Goal: Task Accomplishment & Management: Manage account settings

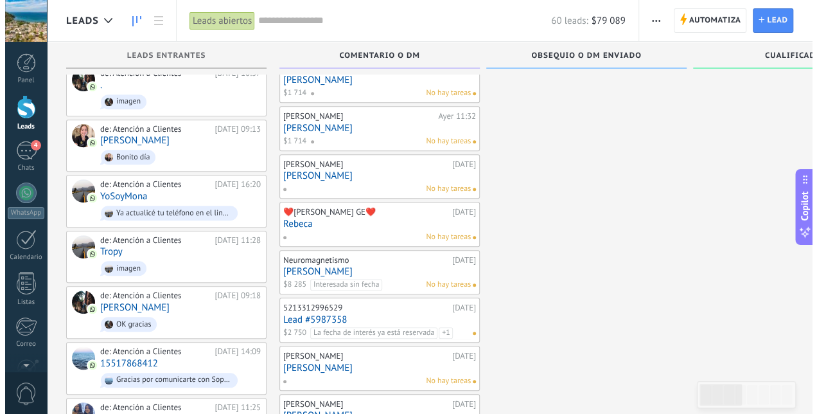
scroll to position [255, 0]
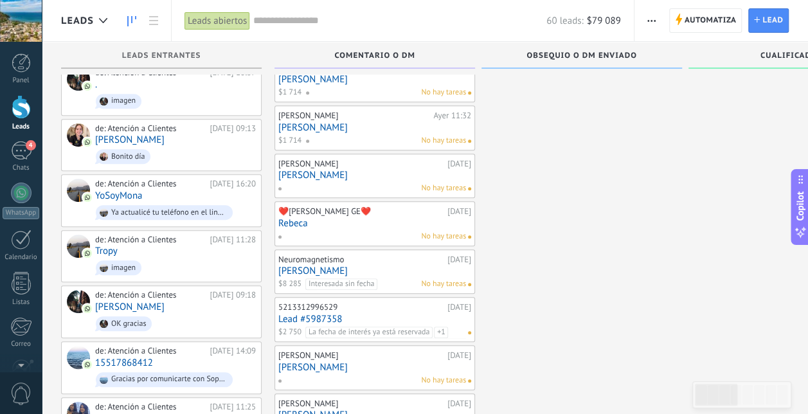
click at [360, 269] on link "[PERSON_NAME]" at bounding box center [374, 270] width 193 height 11
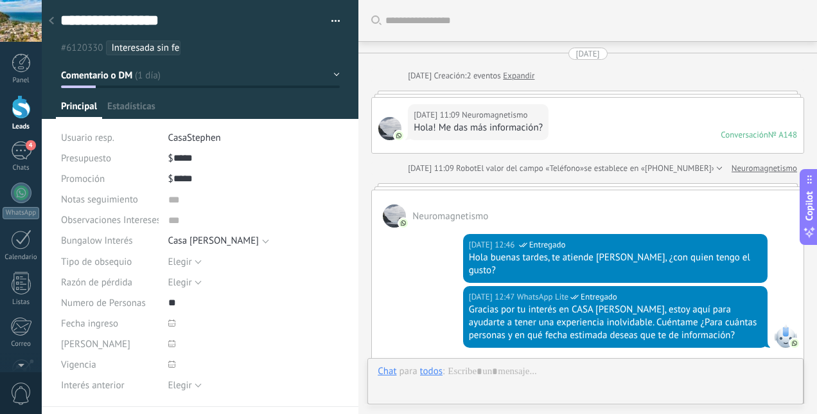
type textarea "***"
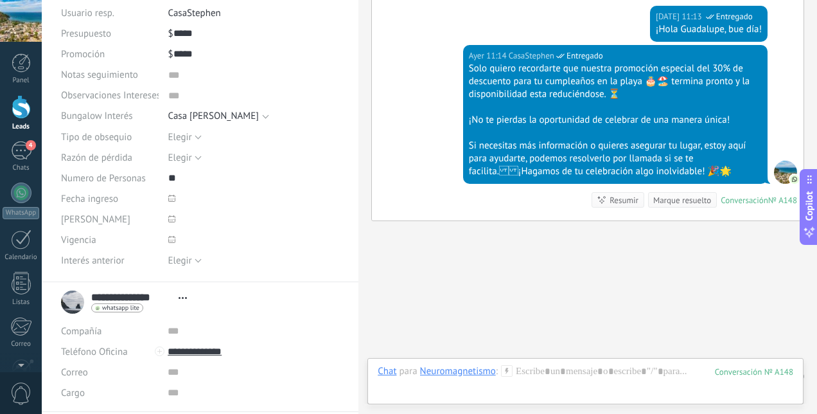
scroll to position [144, 0]
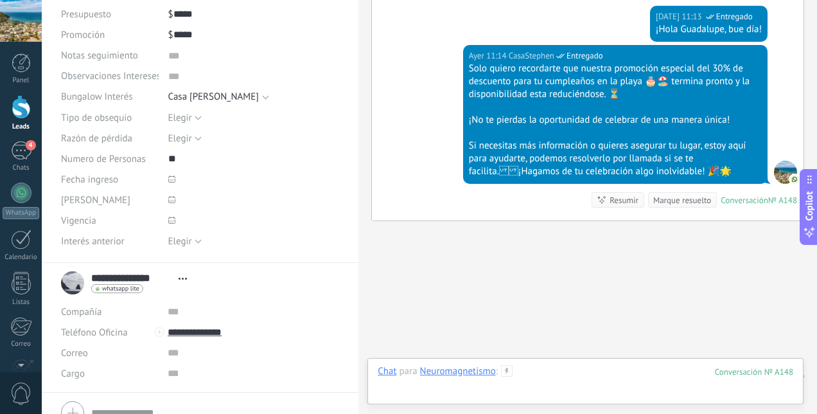
click at [537, 365] on div at bounding box center [586, 384] width 416 height 39
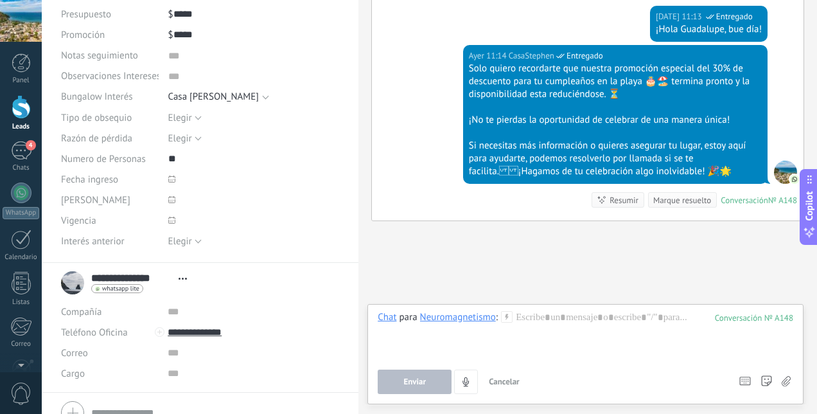
drag, startPoint x: 537, startPoint y: 364, endPoint x: 586, endPoint y: 374, distance: 50.4
click at [586, 374] on div "Enviar Cancelar Rastrear clics en links ? Reducir links largos y rastrear clics…" at bounding box center [553, 381] width 350 height 24
click at [526, 312] on div at bounding box center [586, 335] width 416 height 49
paste div
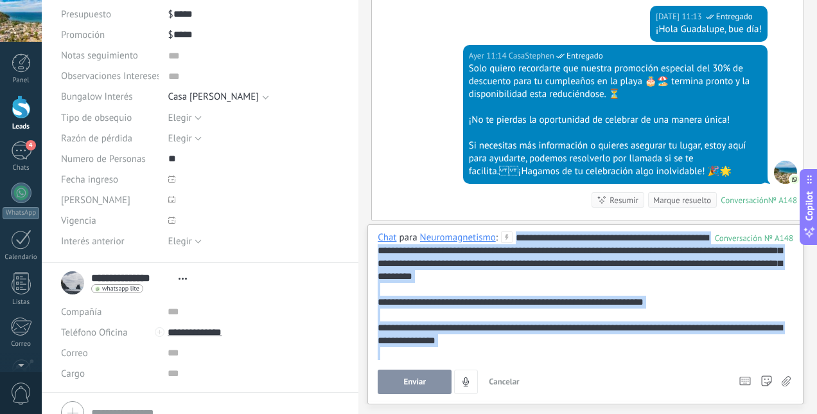
drag, startPoint x: 516, startPoint y: 241, endPoint x: 586, endPoint y: 353, distance: 132.5
click at [586, 353] on div "**********" at bounding box center [586, 295] width 416 height 129
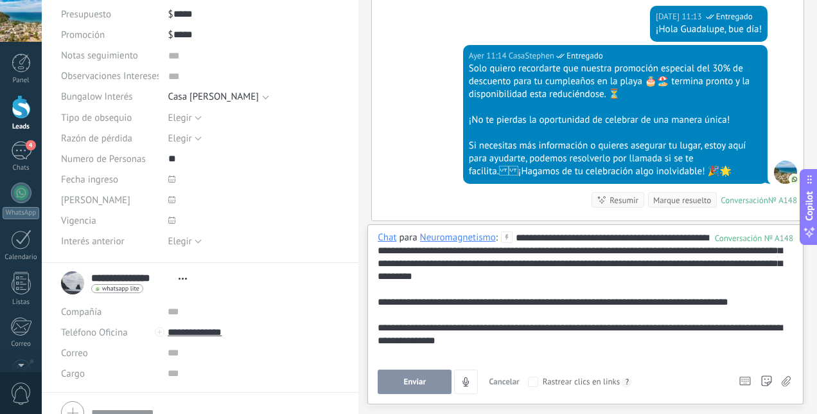
click at [549, 299] on div "**********" at bounding box center [586, 302] width 416 height 13
click at [416, 380] on span "Enviar" at bounding box center [415, 381] width 22 height 9
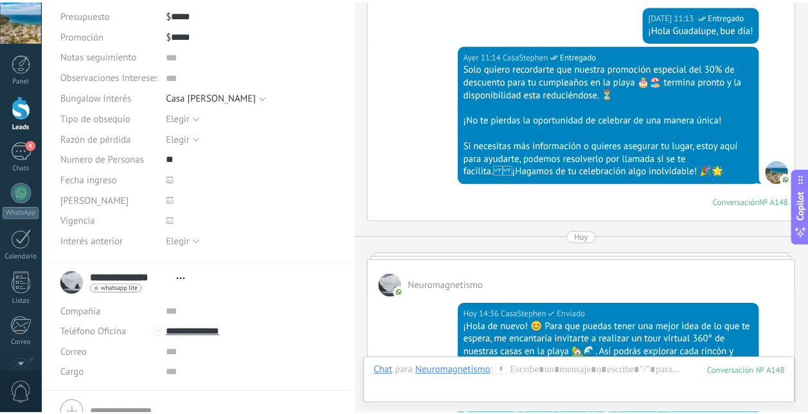
scroll to position [1977, 0]
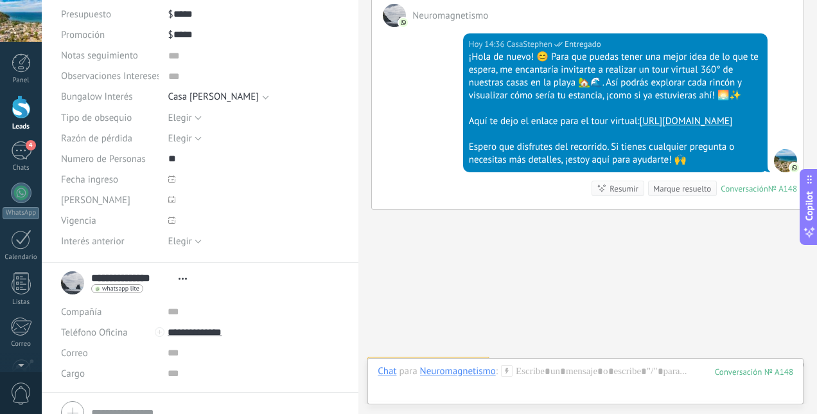
click at [18, 150] on div "4" at bounding box center [21, 150] width 21 height 19
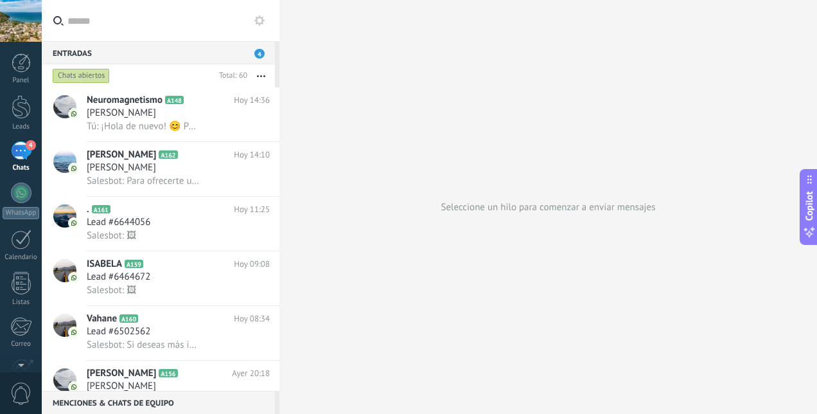
click at [22, 109] on div at bounding box center [21, 107] width 19 height 24
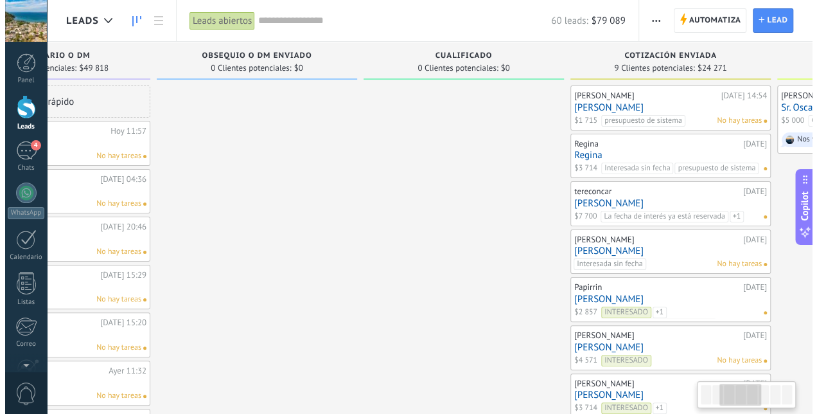
scroll to position [0, 362]
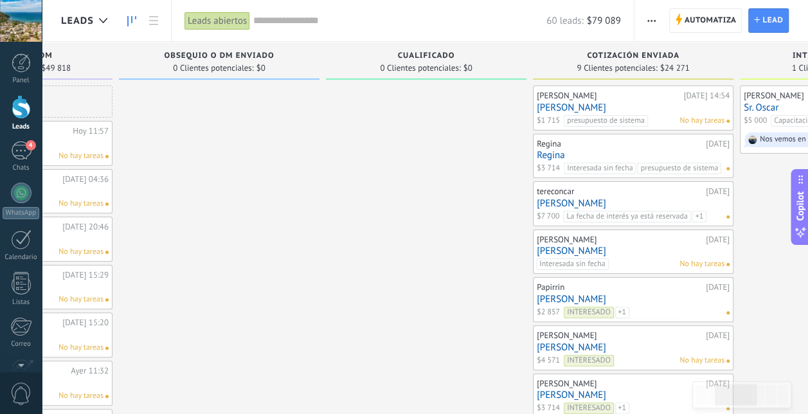
click at [630, 150] on link "Regina" at bounding box center [633, 155] width 193 height 11
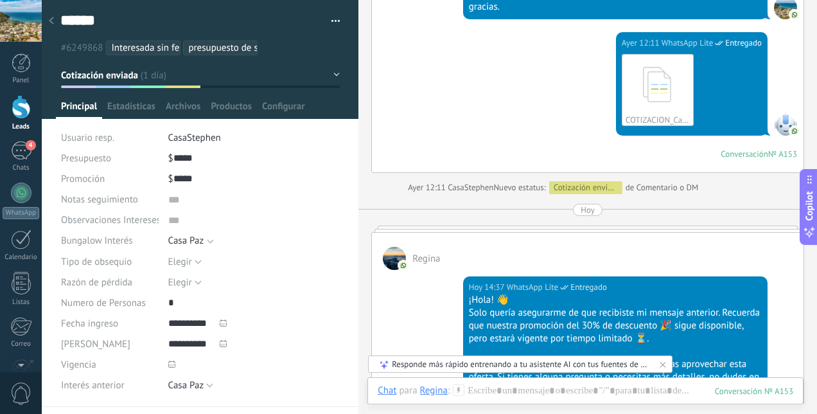
scroll to position [1474, 0]
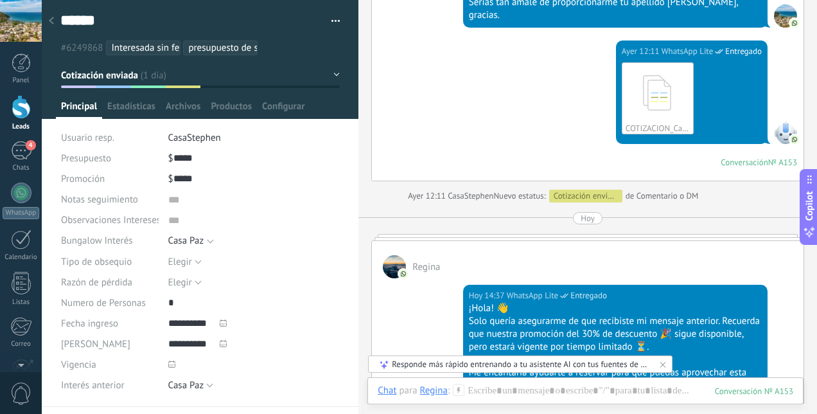
click at [19, 154] on div "4" at bounding box center [21, 150] width 21 height 19
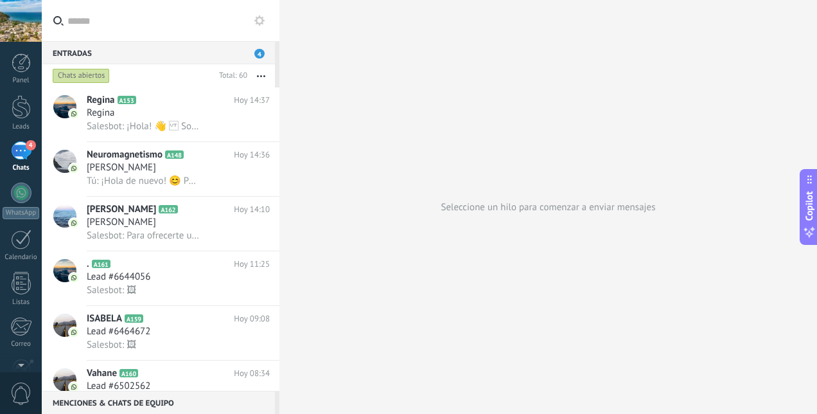
click at [17, 119] on link "Leads" at bounding box center [21, 113] width 42 height 36
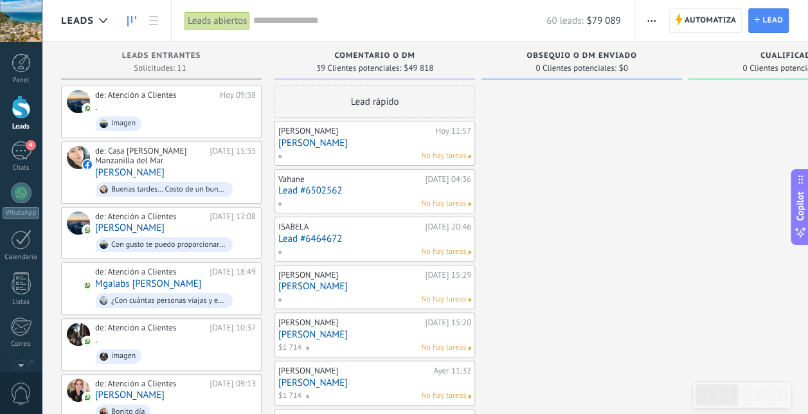
click at [21, 159] on div "4" at bounding box center [21, 150] width 21 height 19
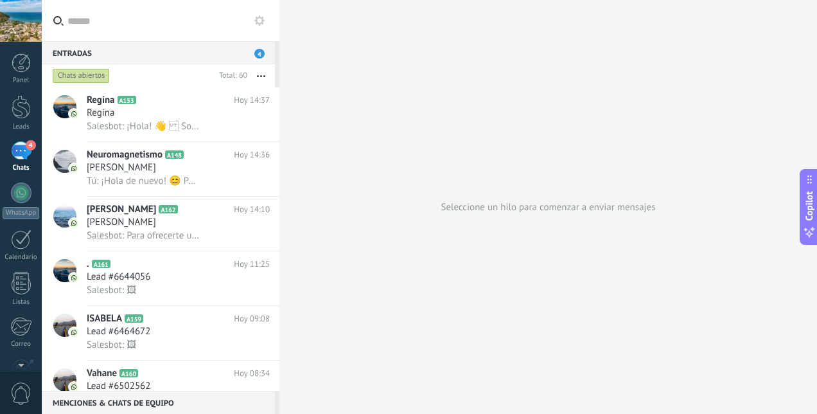
click at [154, 121] on span "Salesbot: ¡Hola! 👋 Solo quería asegurarme de que recibiste mi mensaje anterior.…" at bounding box center [143, 126] width 112 height 12
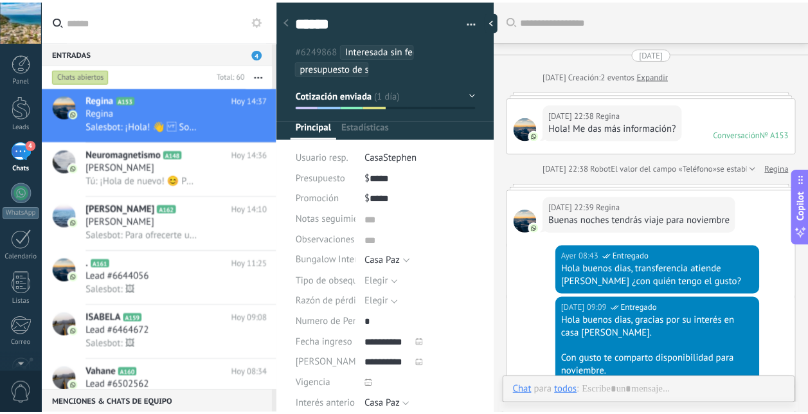
scroll to position [1770, 0]
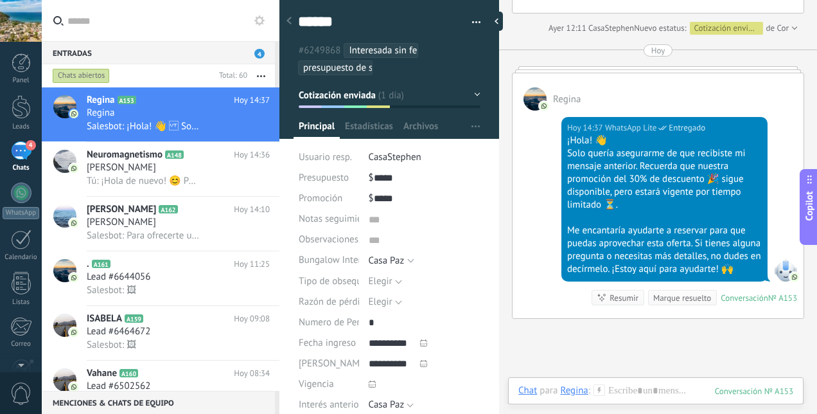
click at [17, 111] on div at bounding box center [21, 107] width 19 height 24
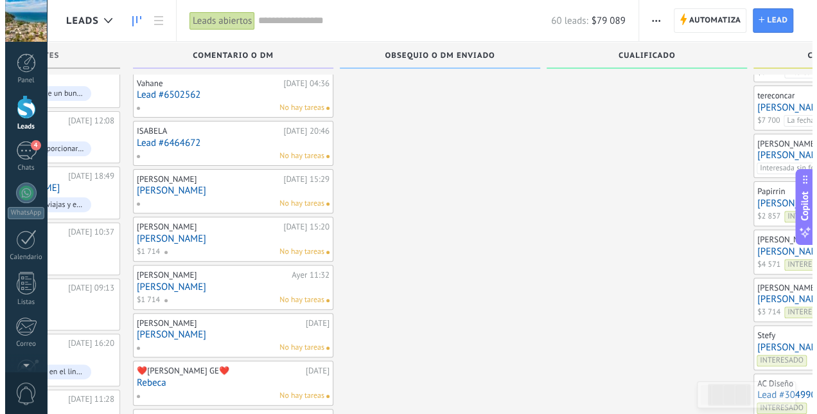
scroll to position [109, 0]
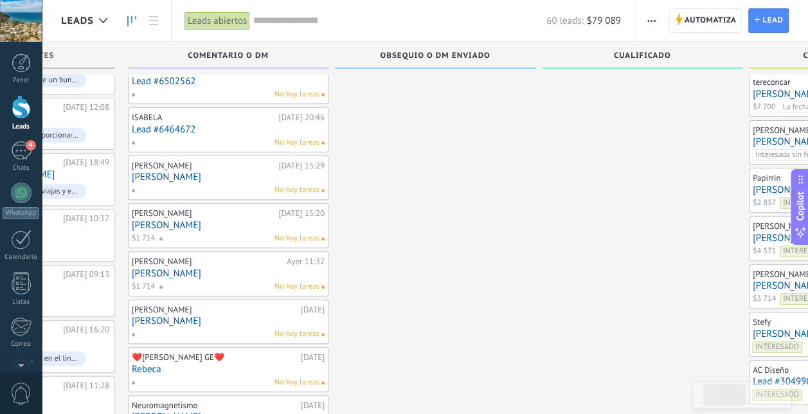
click at [189, 273] on link "[PERSON_NAME]" at bounding box center [228, 273] width 193 height 11
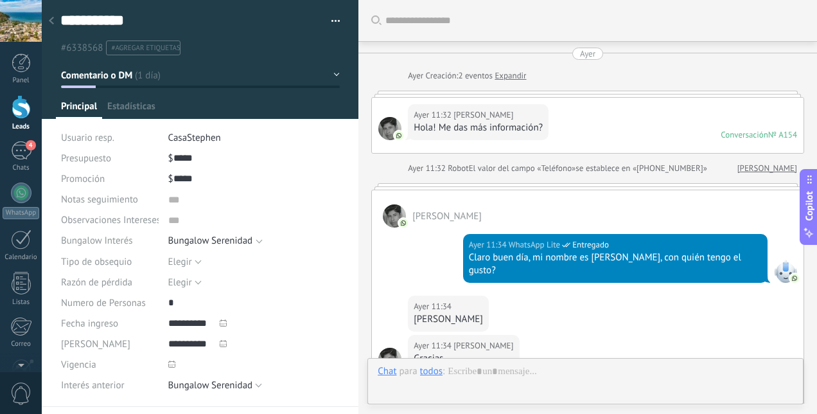
type textarea "***"
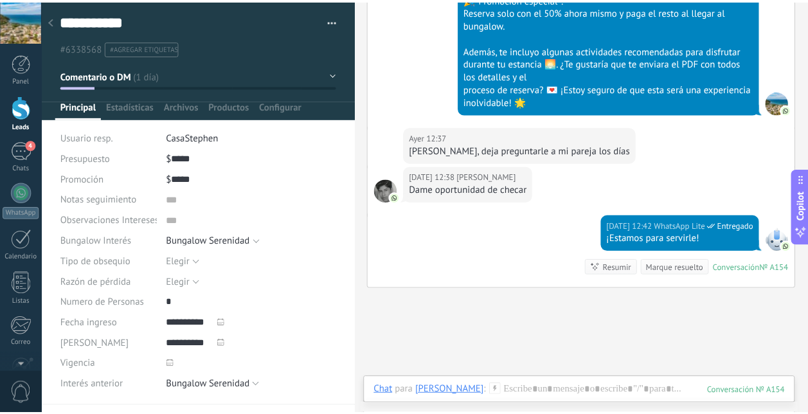
scroll to position [1528, 0]
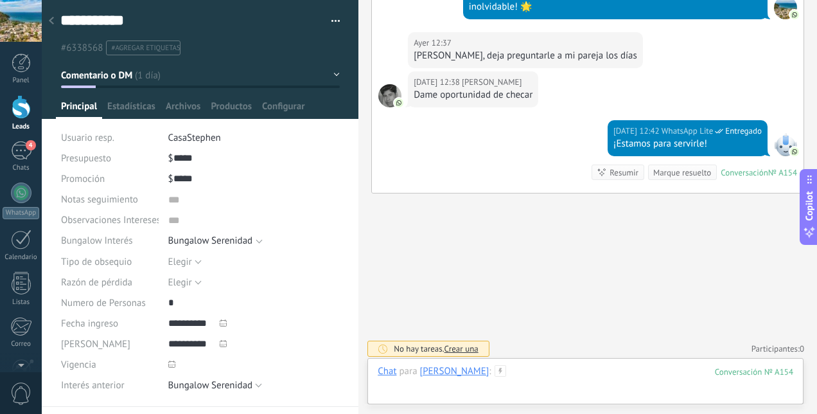
click at [513, 378] on div at bounding box center [586, 384] width 416 height 39
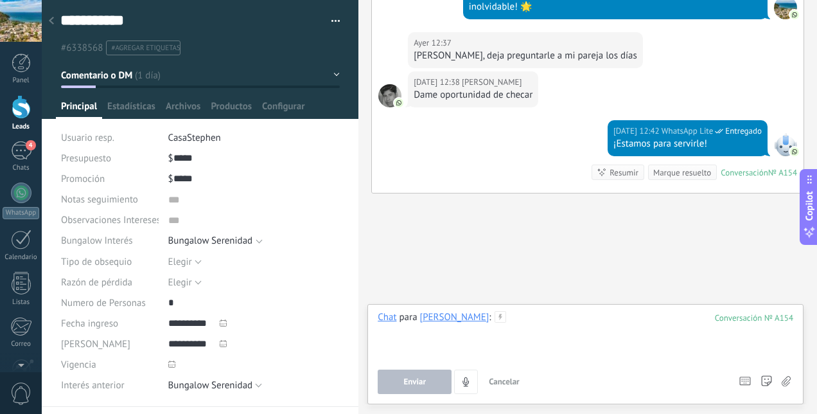
drag, startPoint x: 513, startPoint y: 378, endPoint x: 497, endPoint y: 337, distance: 43.9
click at [497, 337] on div at bounding box center [586, 335] width 416 height 49
paste div
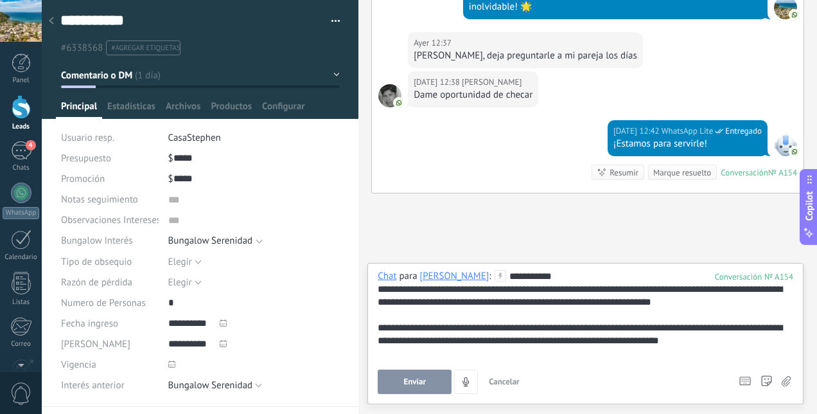
click at [427, 379] on button "Enviar" at bounding box center [415, 381] width 74 height 24
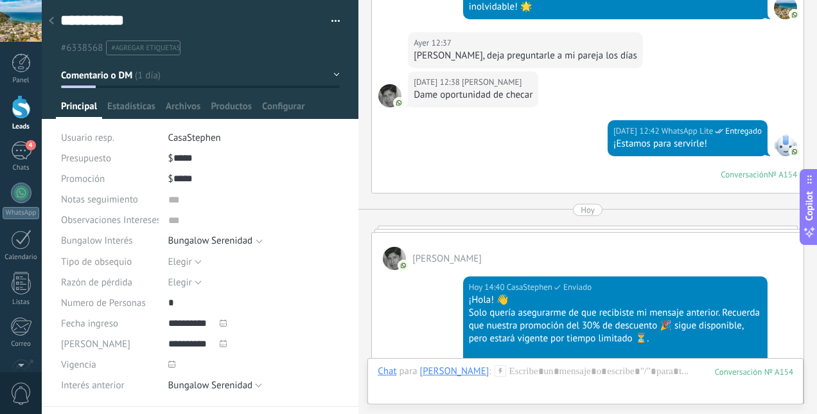
click at [24, 157] on div "4" at bounding box center [21, 150] width 21 height 19
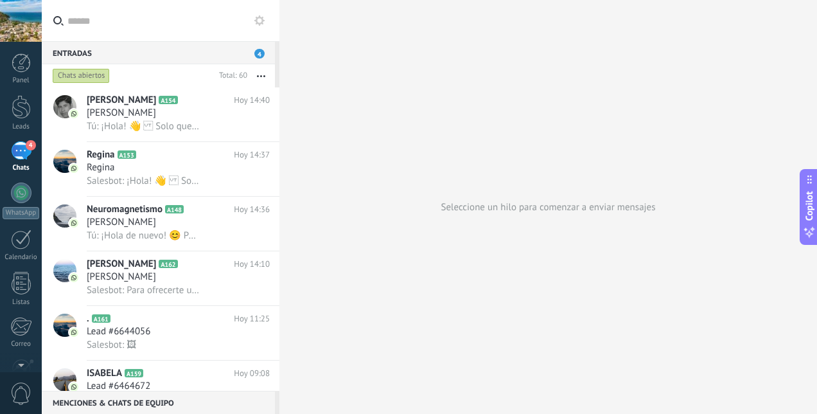
click at [22, 113] on div at bounding box center [21, 107] width 19 height 24
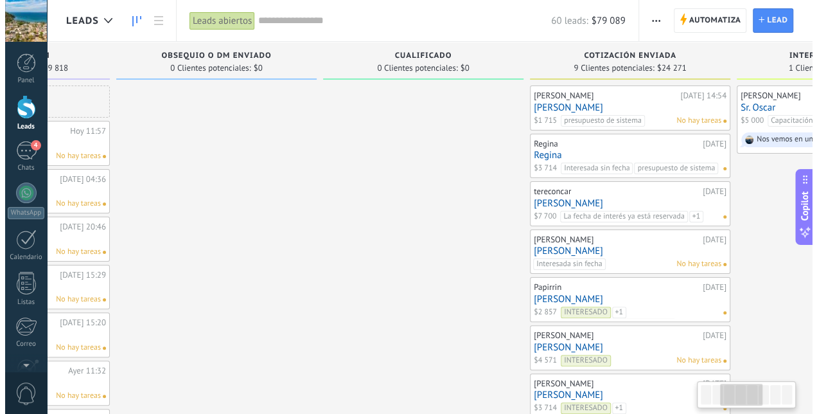
scroll to position [0, 370]
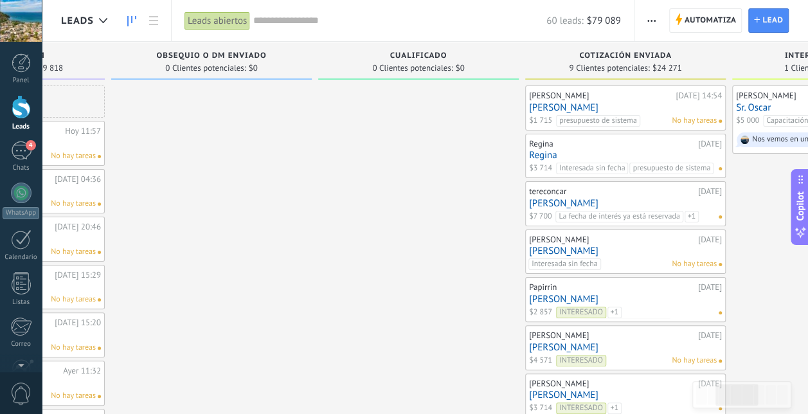
click at [556, 104] on link "[PERSON_NAME]" at bounding box center [625, 107] width 193 height 11
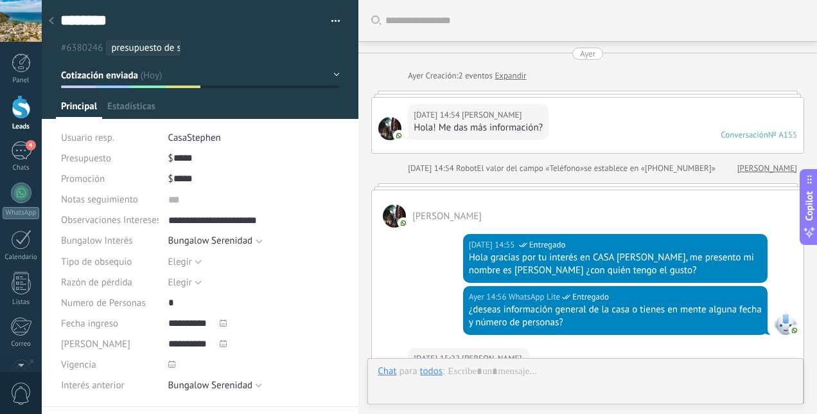
type textarea "**********"
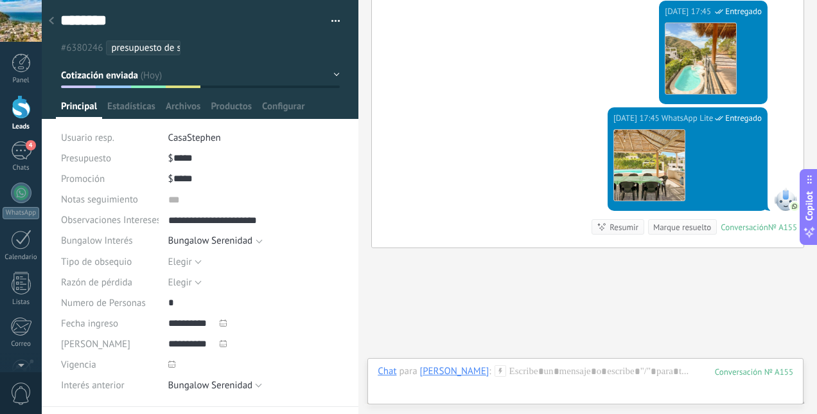
scroll to position [2468, 0]
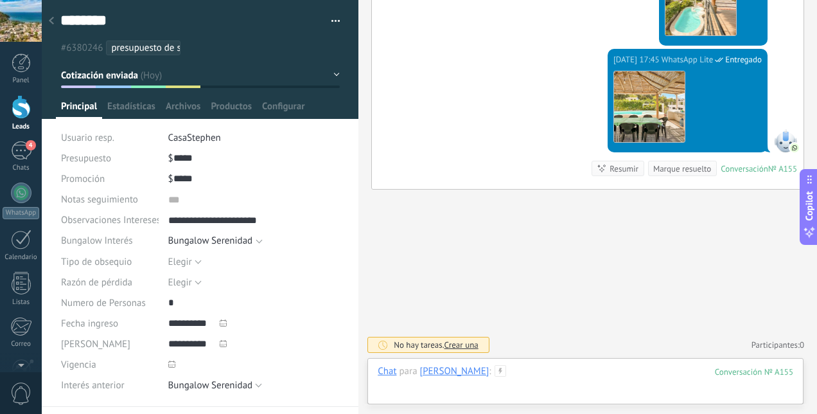
click at [528, 367] on div at bounding box center [586, 384] width 416 height 39
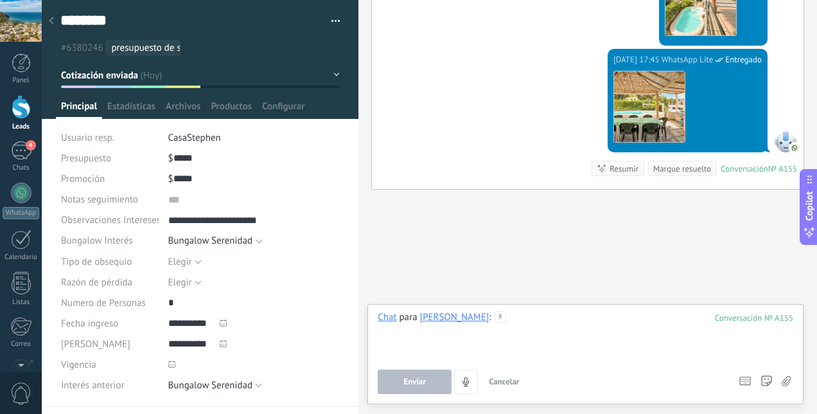
drag, startPoint x: 529, startPoint y: 369, endPoint x: 519, endPoint y: 326, distance: 44.1
click at [519, 326] on div at bounding box center [586, 335] width 416 height 49
paste div
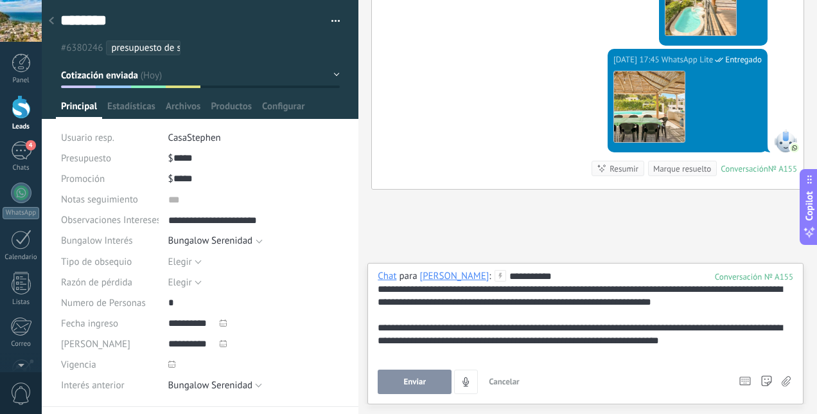
click at [417, 384] on span "Enviar" at bounding box center [415, 381] width 22 height 9
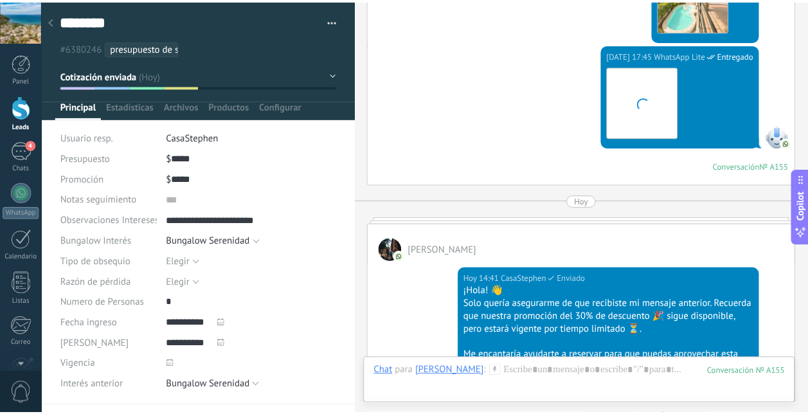
scroll to position [2713, 0]
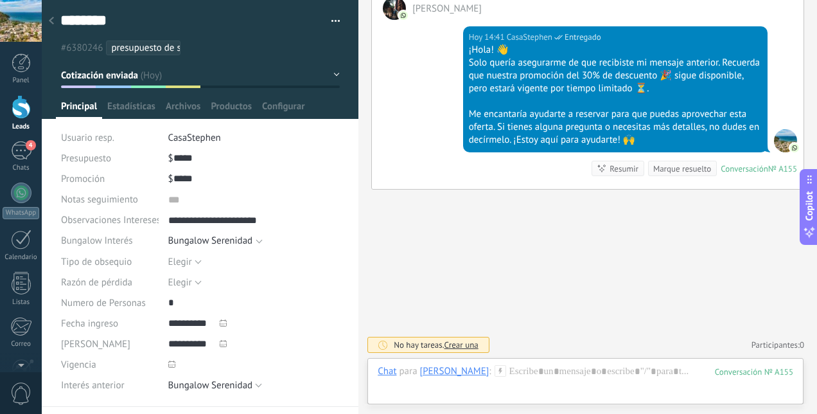
click at [28, 147] on span "4" at bounding box center [31, 145] width 10 height 10
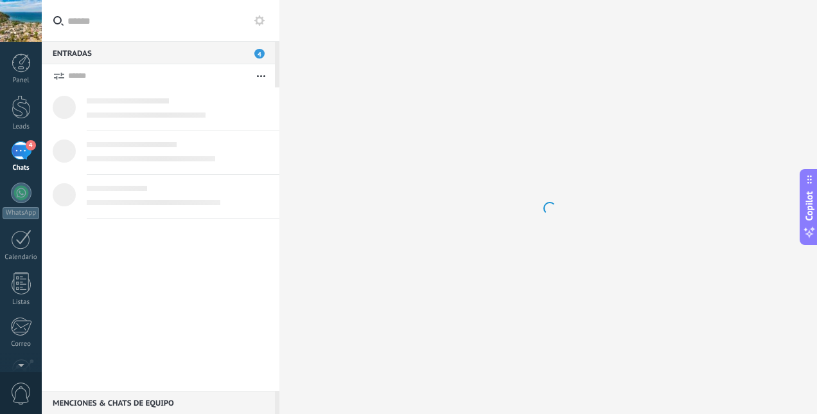
click at [23, 111] on div at bounding box center [21, 107] width 19 height 24
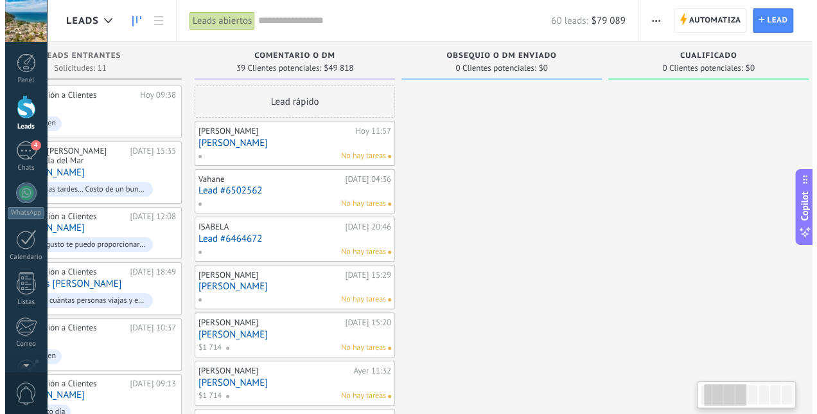
scroll to position [0, 83]
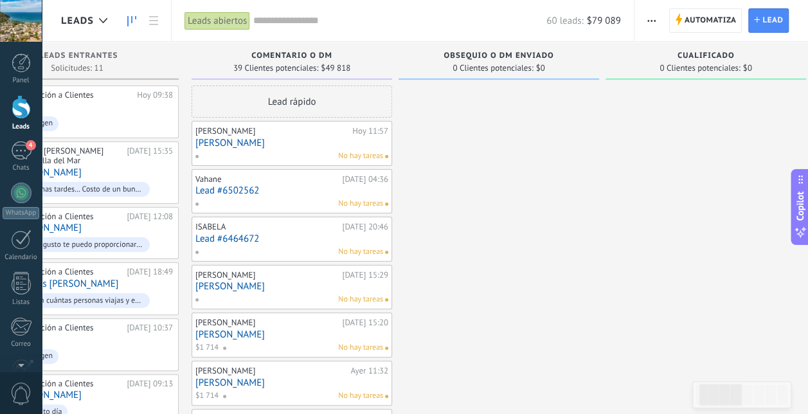
click at [247, 335] on link "[PERSON_NAME]" at bounding box center [291, 334] width 193 height 11
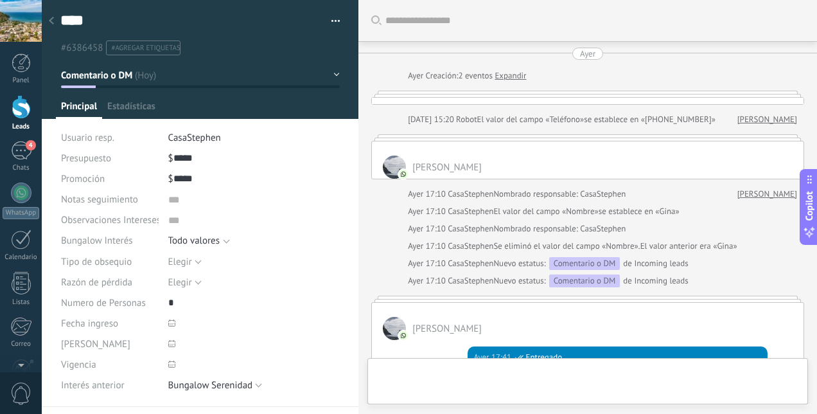
type textarea "***"
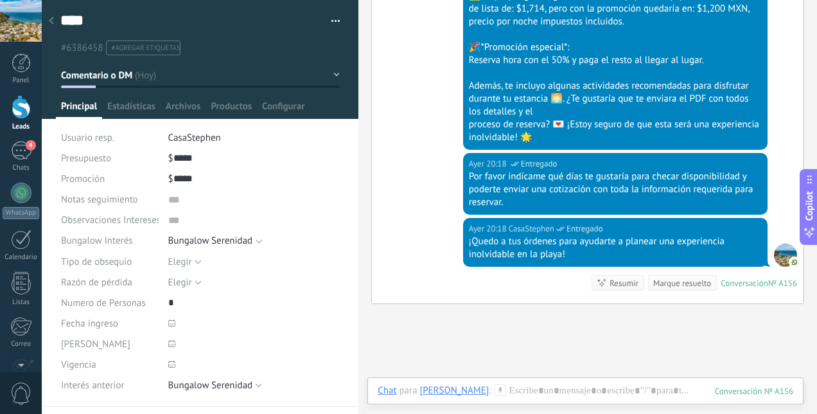
scroll to position [1582, 0]
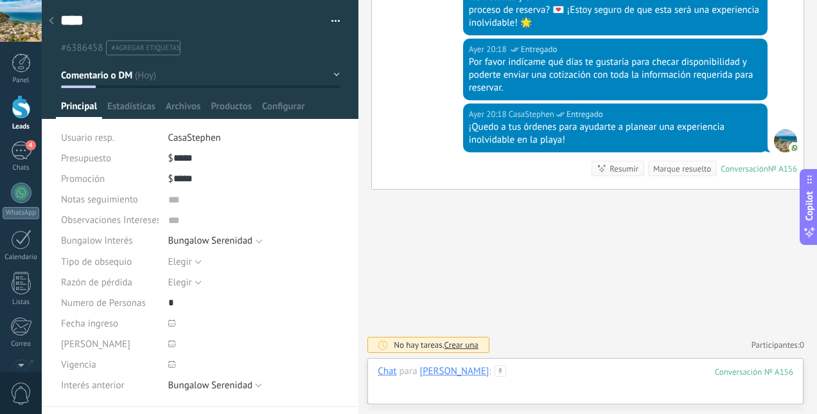
click at [526, 378] on div at bounding box center [586, 384] width 416 height 39
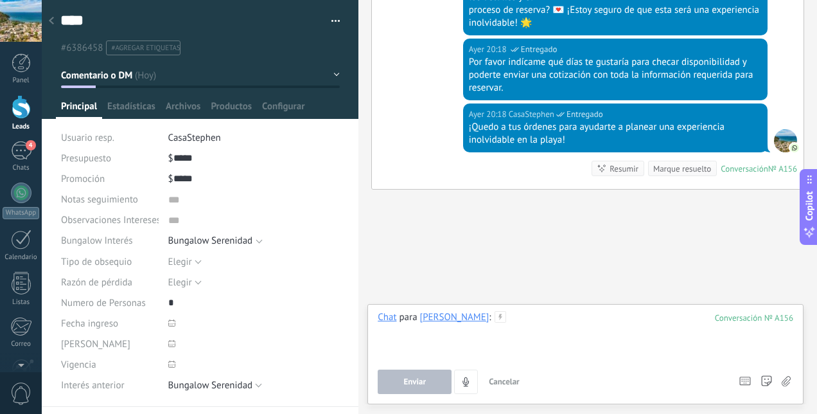
drag, startPoint x: 478, startPoint y: 309, endPoint x: 477, endPoint y: 320, distance: 10.9
click at [477, 320] on div at bounding box center [586, 335] width 416 height 49
paste div
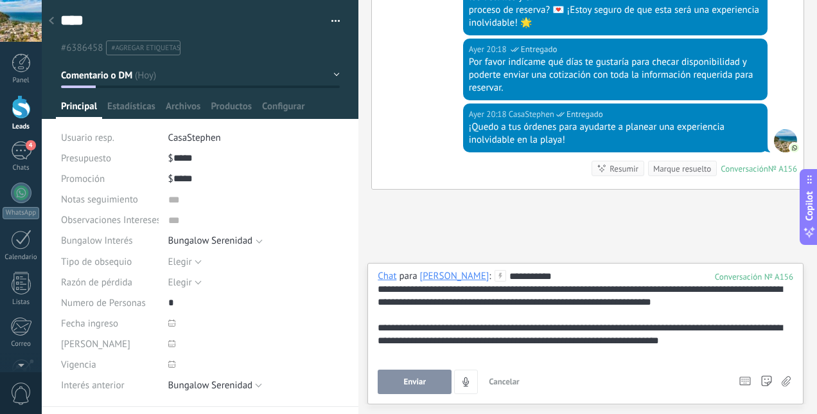
click at [487, 277] on div "**********" at bounding box center [586, 315] width 416 height 90
click at [431, 380] on button "Enviar" at bounding box center [415, 381] width 74 height 24
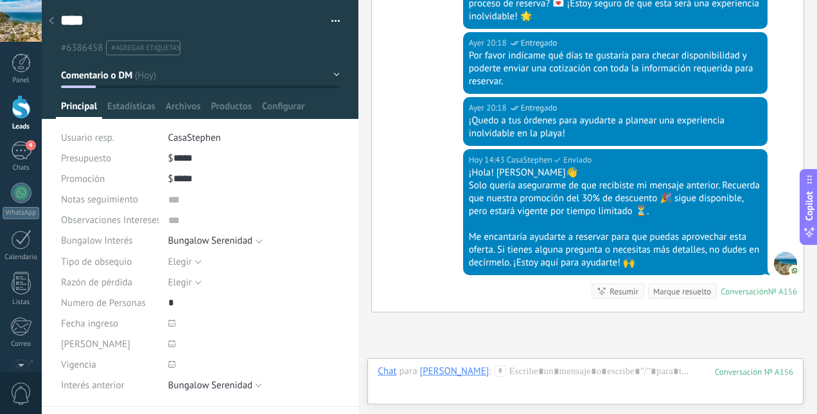
scroll to position [1711, 0]
